Goal: Find specific page/section: Find specific page/section

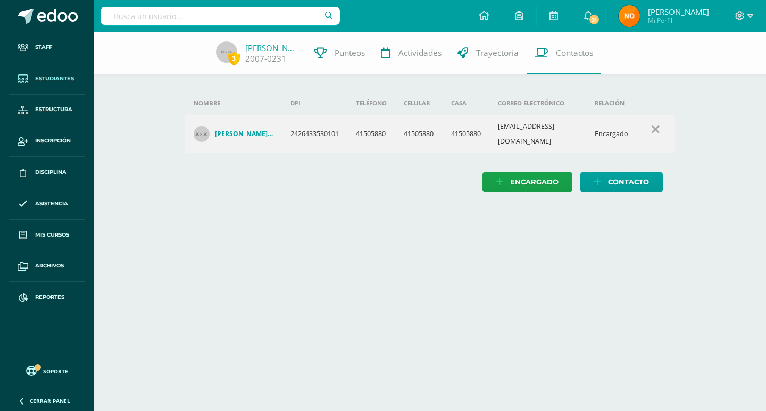
click at [50, 77] on span "Estudiantes" at bounding box center [54, 78] width 39 height 9
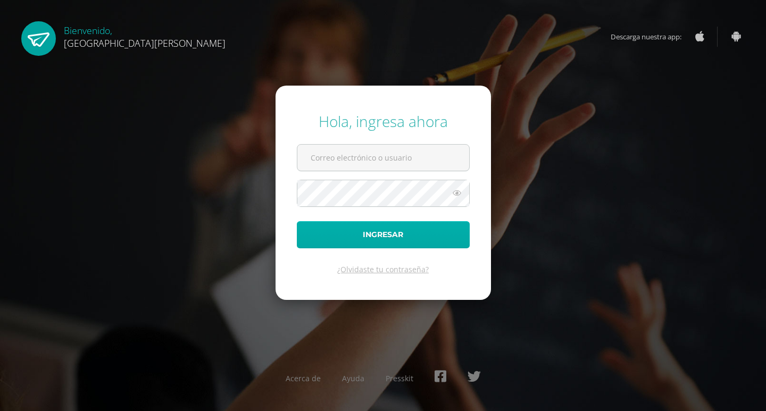
type input "[EMAIL_ADDRESS][DOMAIN_NAME]"
click at [380, 237] on button "Ingresar" at bounding box center [383, 234] width 173 height 27
